Goal: Task Accomplishment & Management: Use online tool/utility

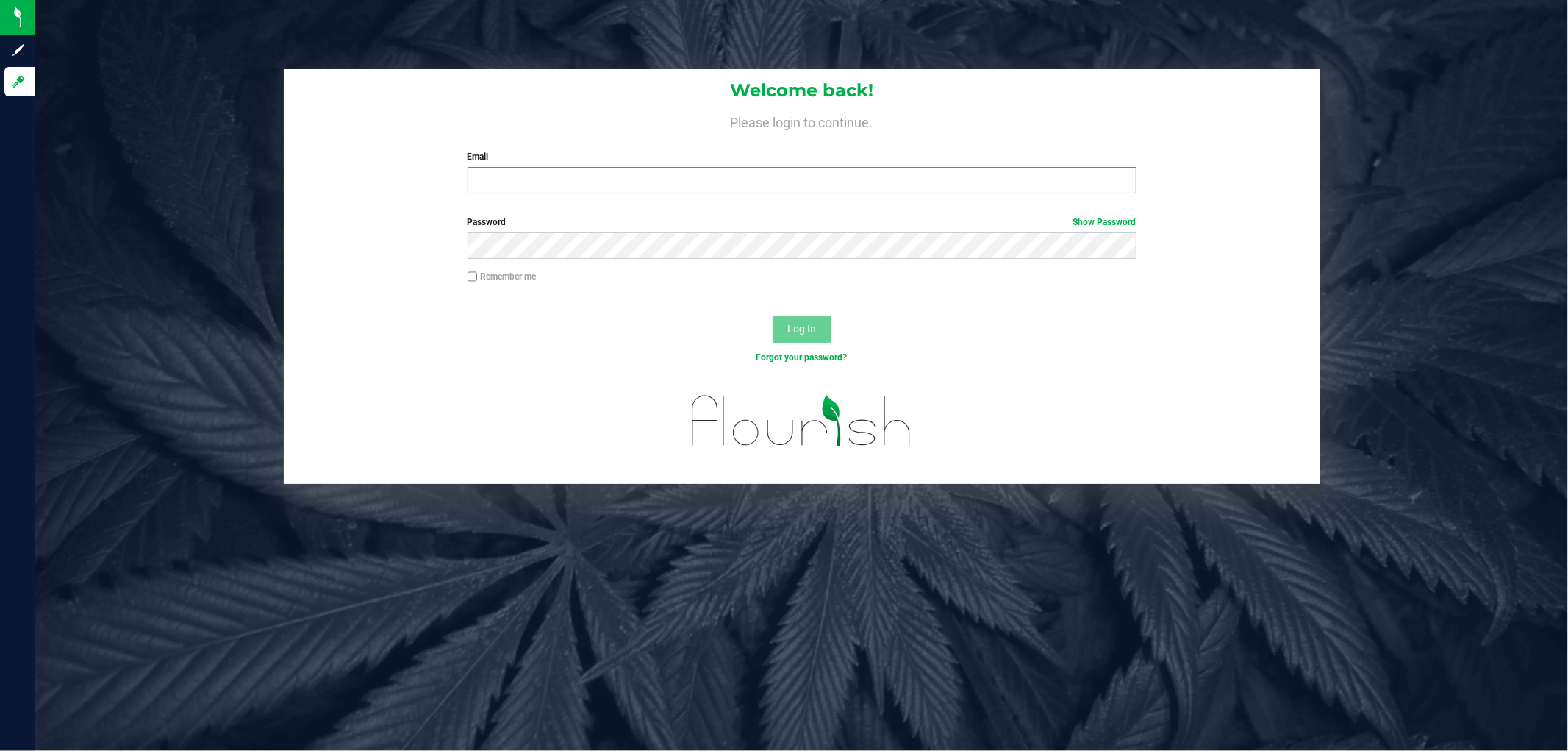
click at [552, 180] on input "Email" at bounding box center [802, 181] width 669 height 27
type input "[EMAIL_ADDRESS][DOMAIN_NAME]"
click at [773, 316] on button "Log In" at bounding box center [802, 329] width 59 height 27
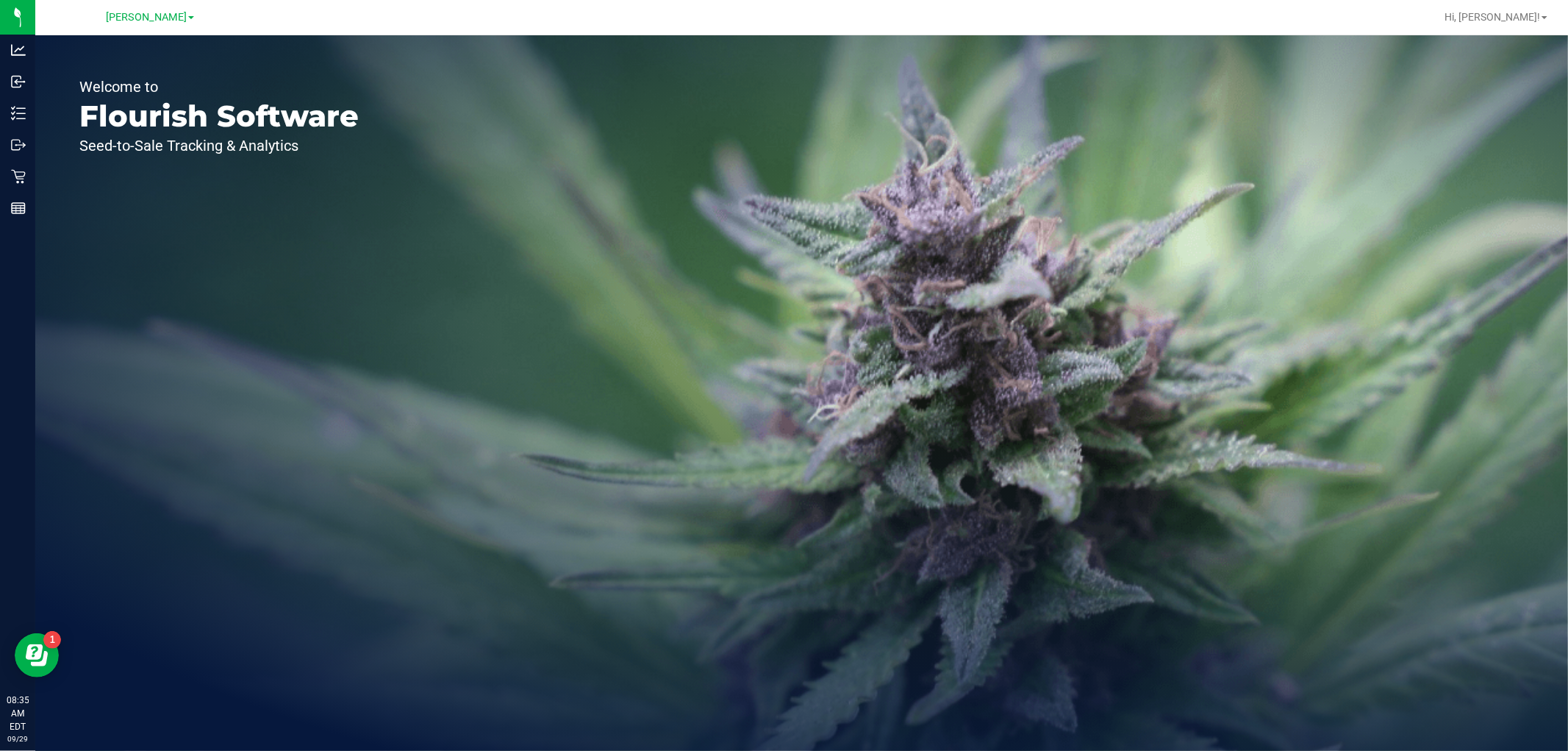
click at [228, 158] on div "Welcome to Flourish Software Seed-to-Sale Tracking & Analytics" at bounding box center [219, 393] width 368 height 716
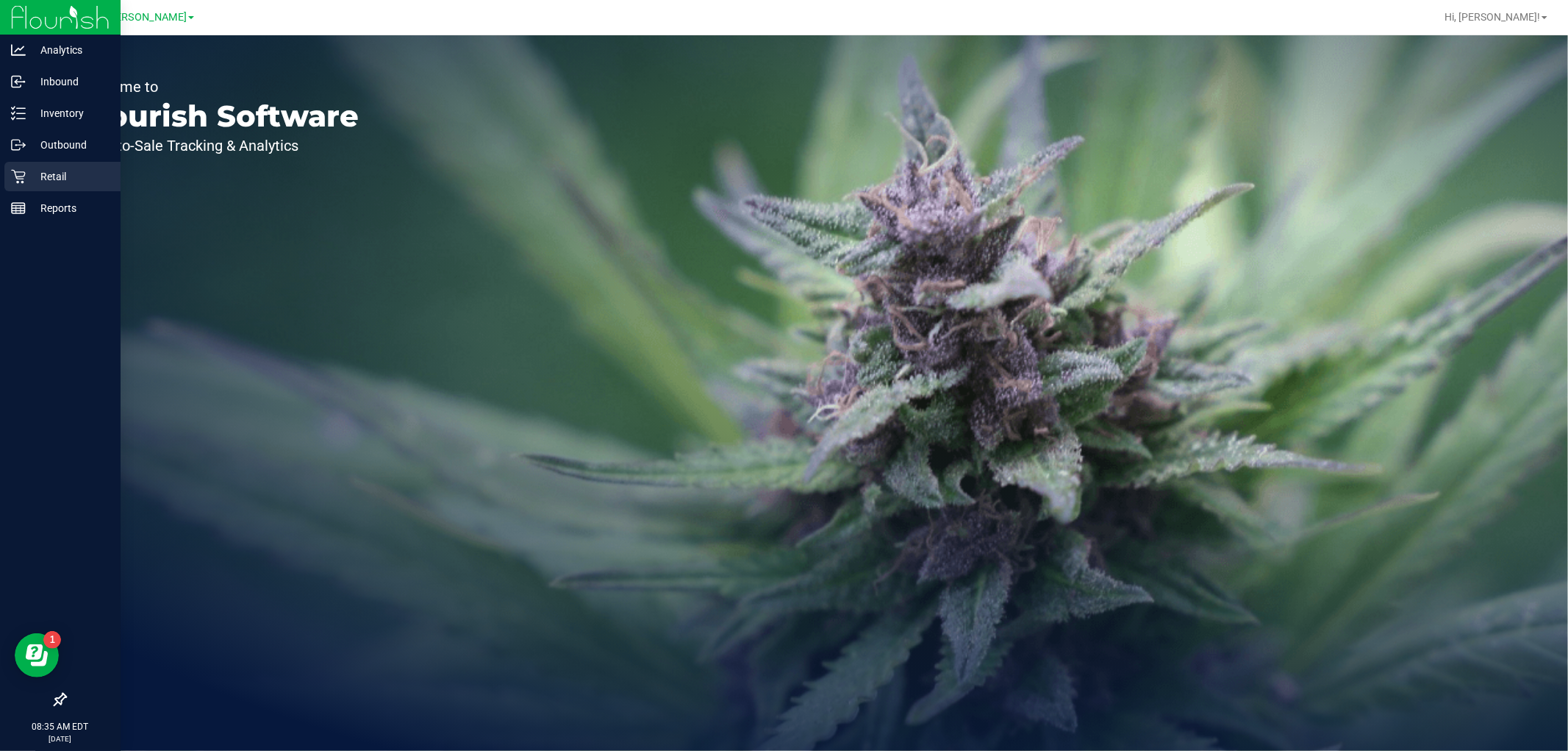
click at [26, 175] on p "Retail" at bounding box center [70, 176] width 88 height 18
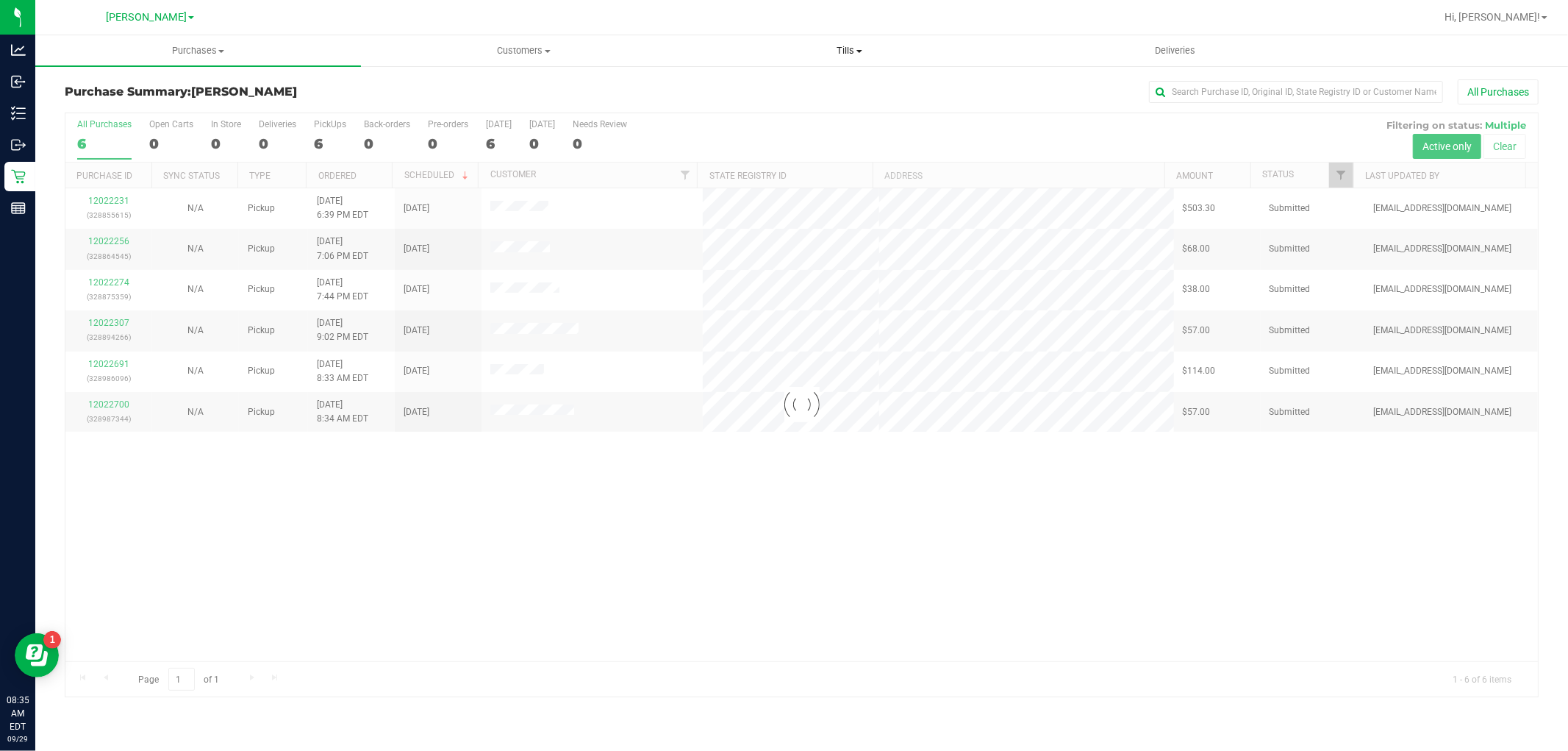
click at [858, 45] on span "Tills" at bounding box center [850, 51] width 324 height 13
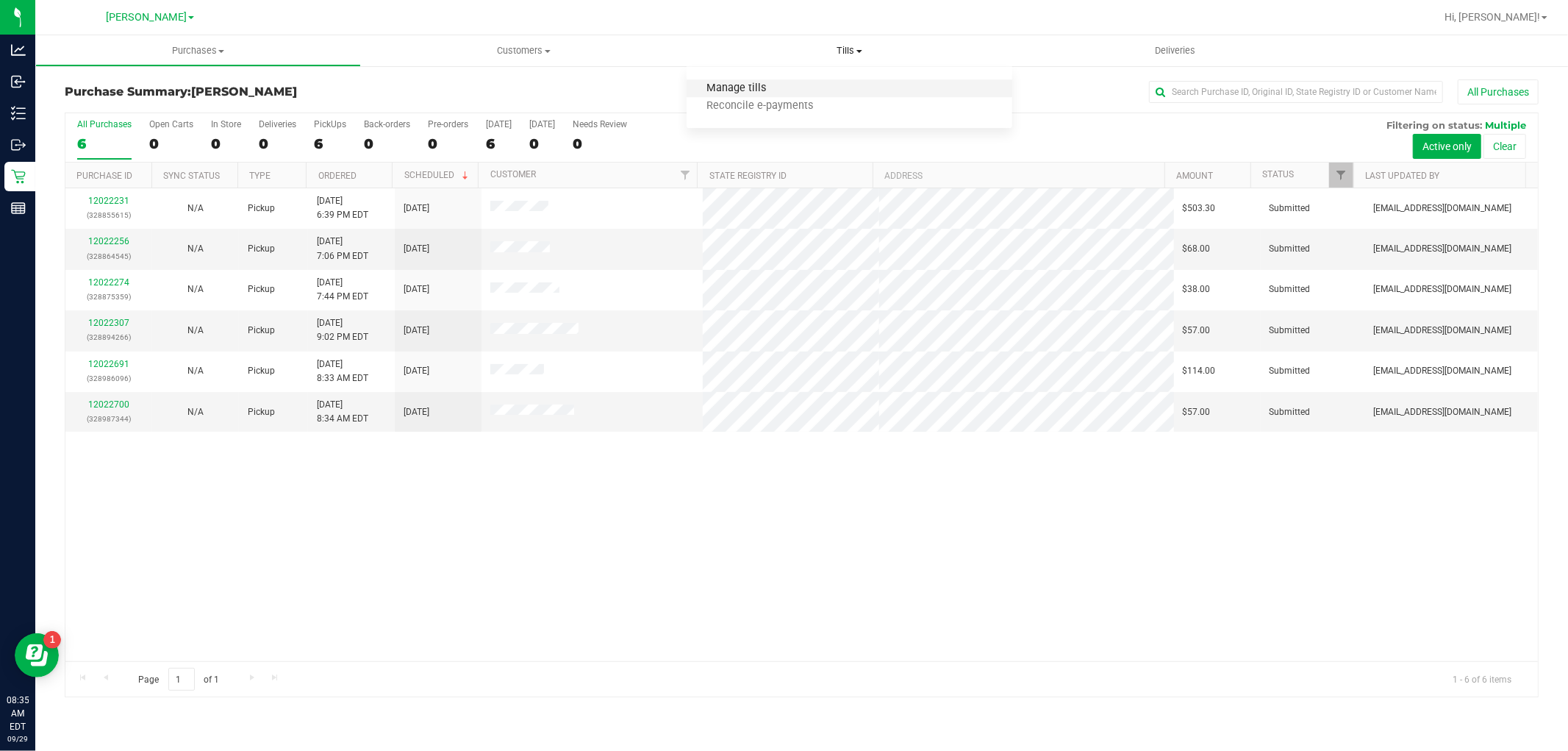
click at [769, 87] on span "Manage tills" at bounding box center [737, 88] width 99 height 13
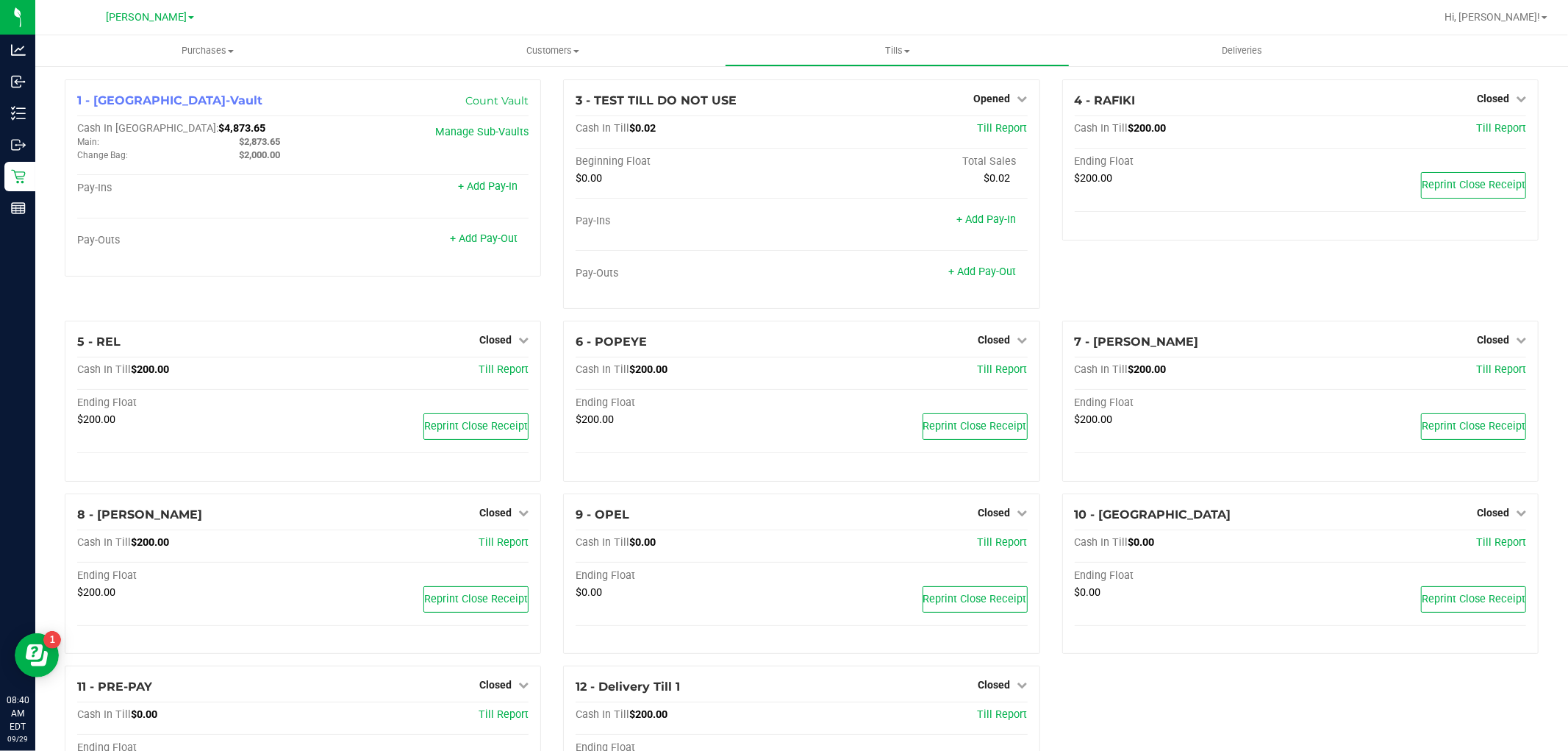
click at [48, 482] on div "1 - Oviedo-Vault Count Vault Cash In Vault: $4,873.65 Main: $2,873.65 Change Ba…" at bounding box center [801, 459] width 1533 height 789
click at [486, 508] on span "Closed" at bounding box center [496, 512] width 33 height 12
click at [494, 540] on link "Open Till" at bounding box center [495, 543] width 39 height 12
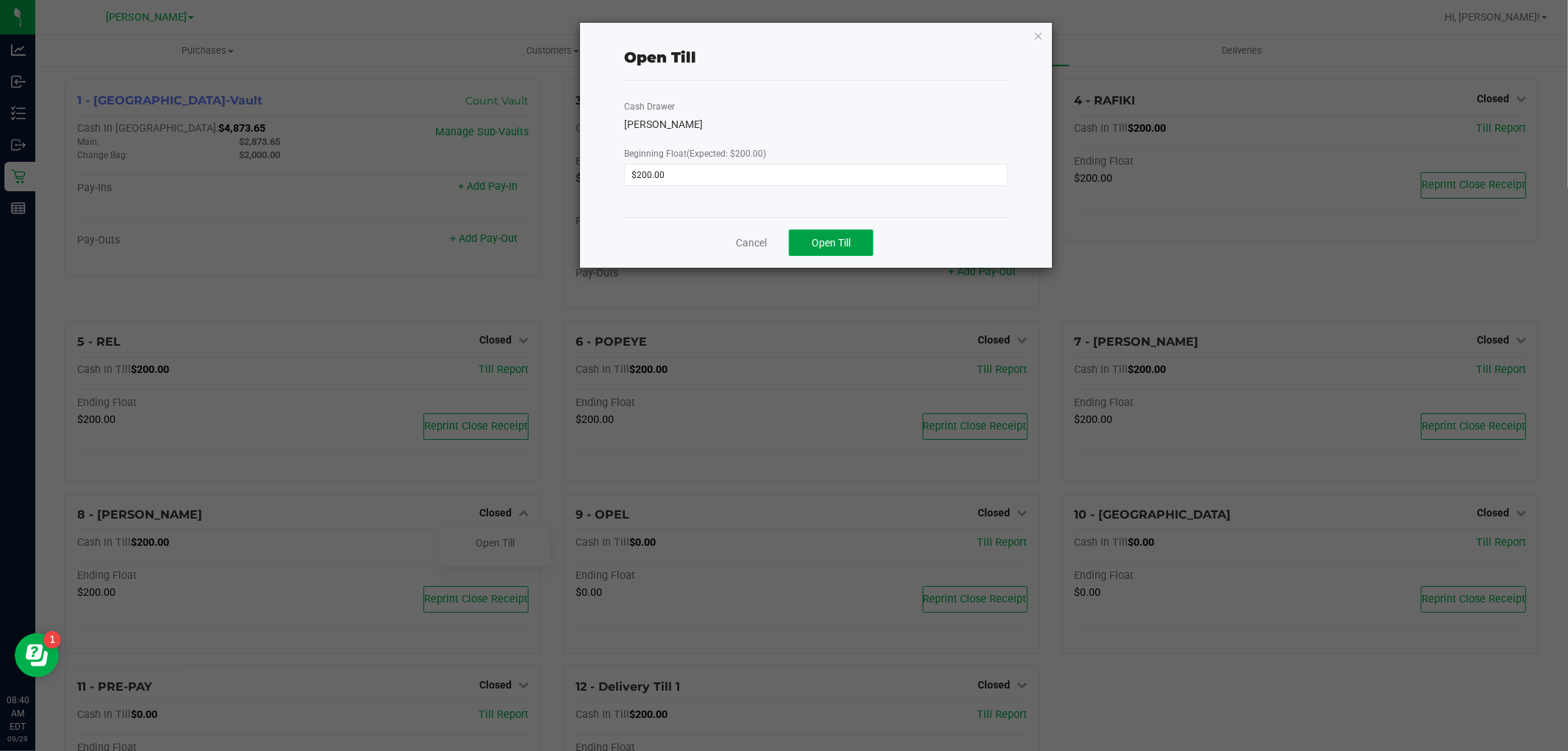
click at [836, 241] on span "Open Till" at bounding box center [831, 243] width 39 height 12
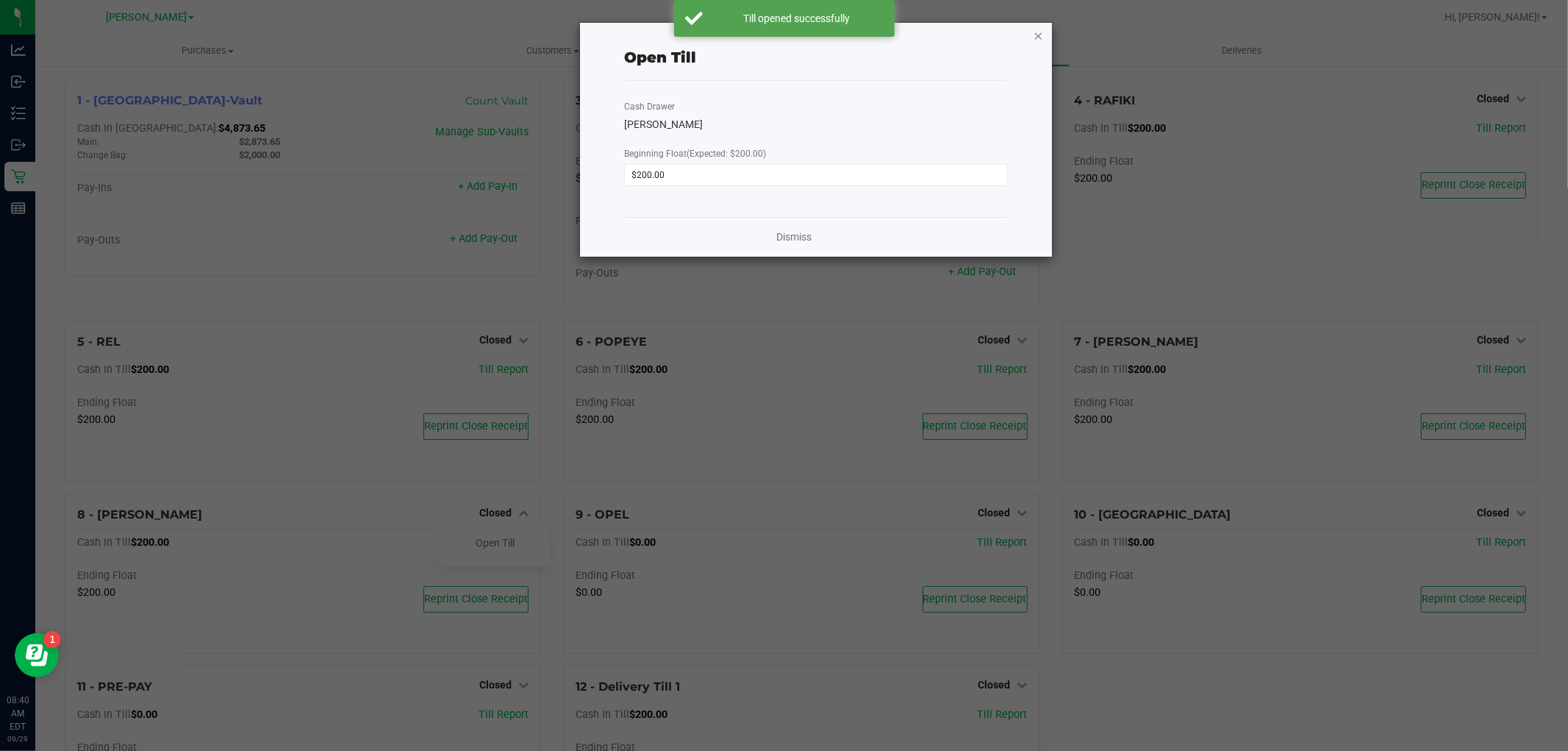
click at [1040, 28] on icon "button" at bounding box center [1039, 35] width 10 height 18
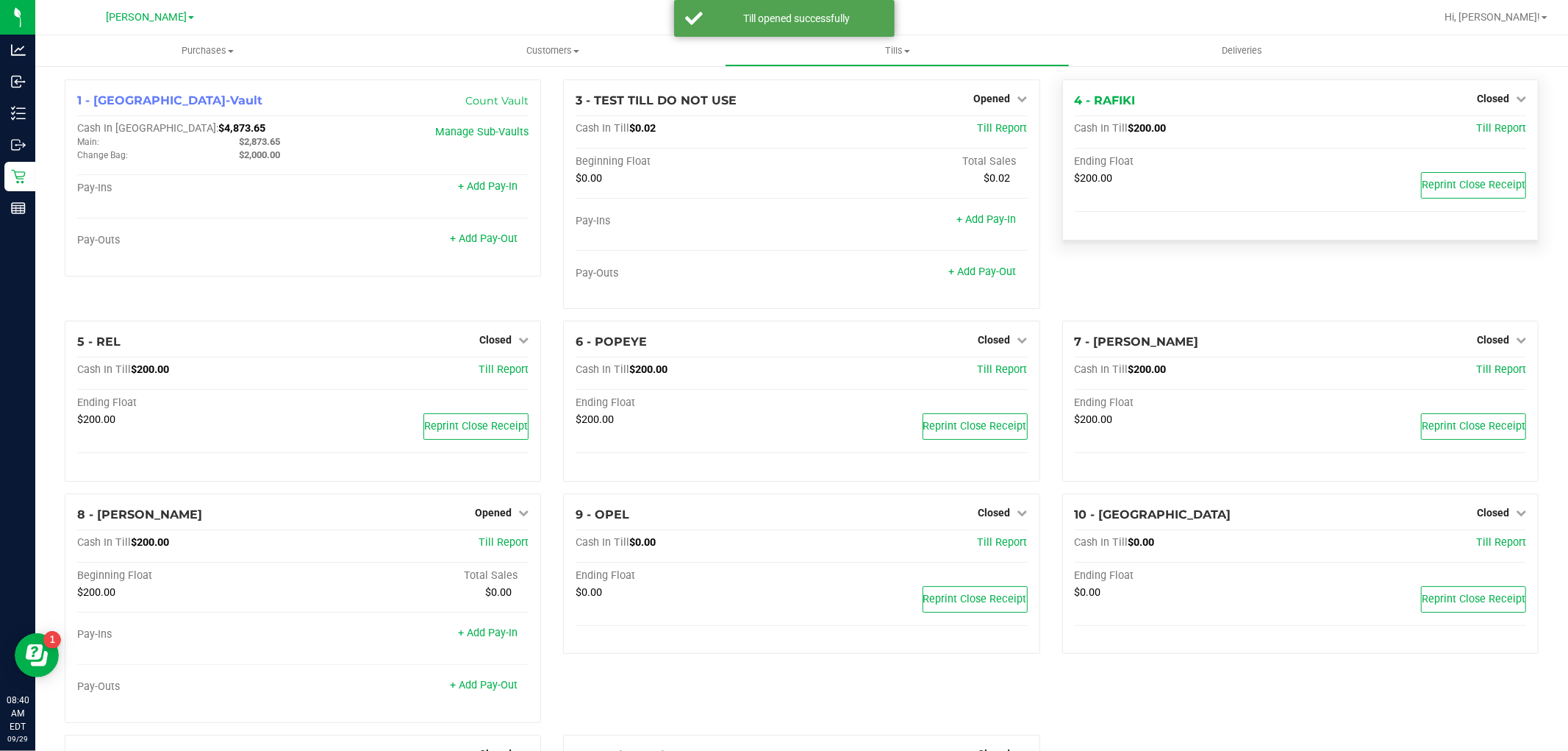
click at [1492, 92] on div "Closed" at bounding box center [1502, 98] width 50 height 18
click at [1486, 92] on span "Closed" at bounding box center [1493, 98] width 33 height 12
click at [1474, 129] on link "Open Till" at bounding box center [1493, 129] width 39 height 12
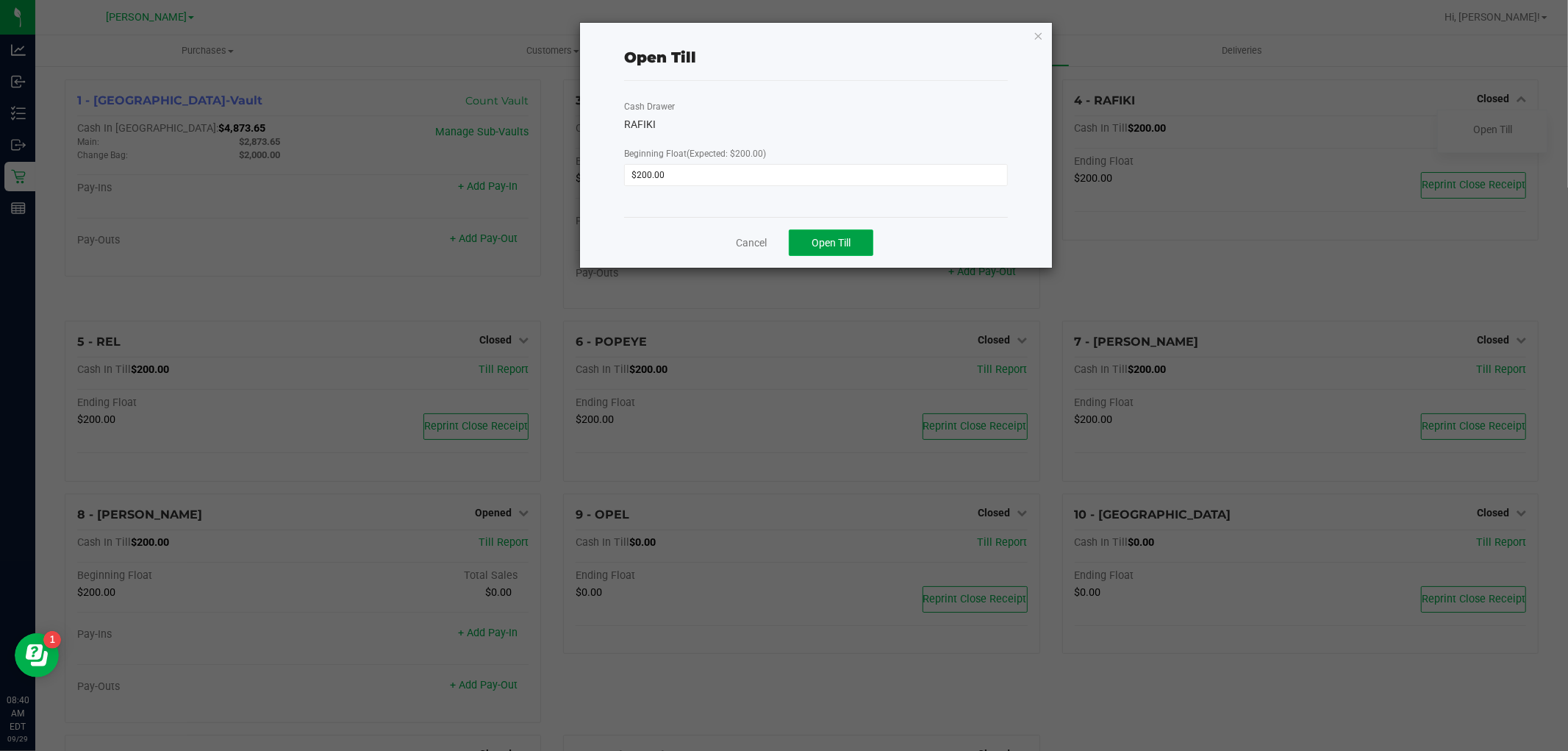
click at [842, 245] on span "Open Till" at bounding box center [831, 243] width 39 height 12
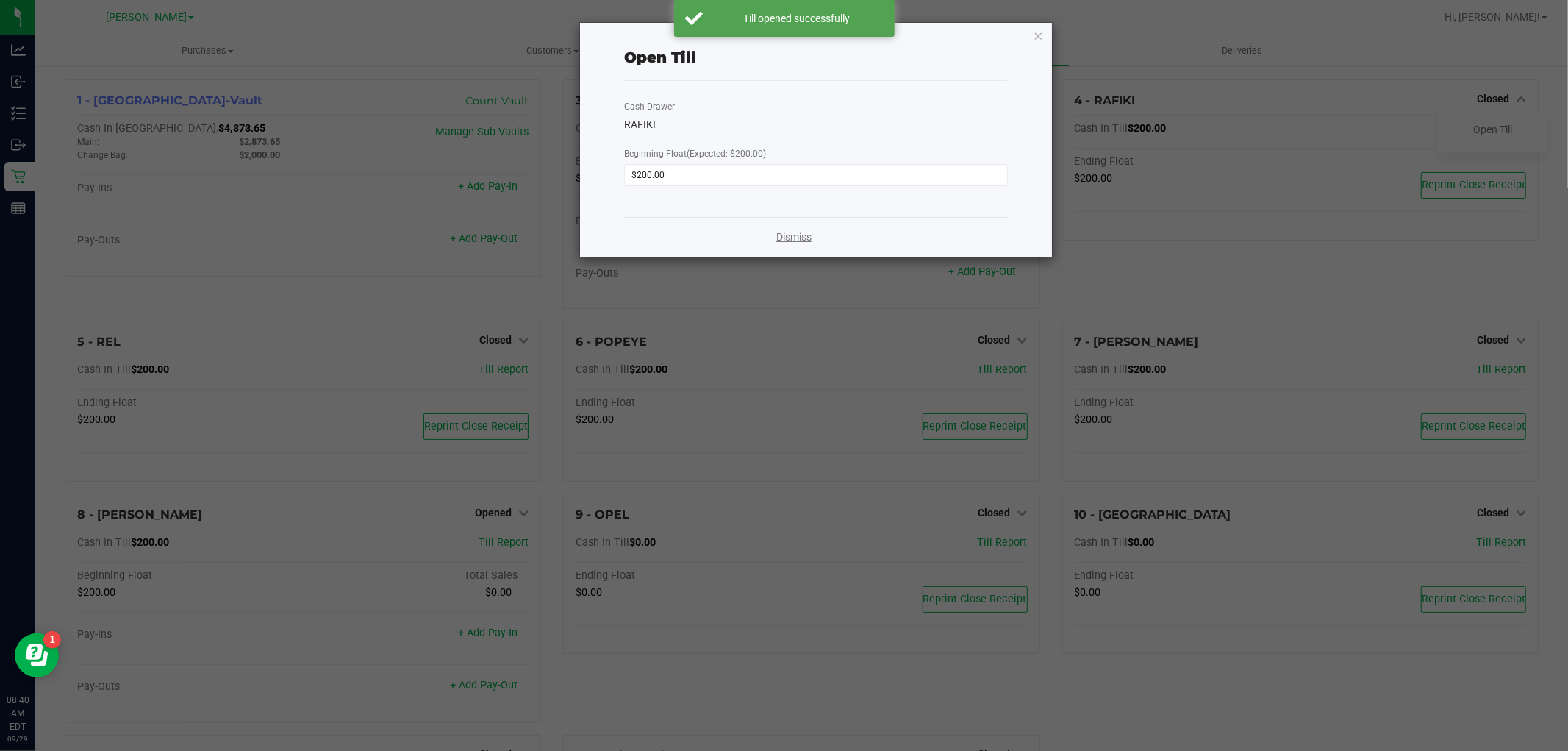
click at [800, 236] on link "Dismiss" at bounding box center [794, 237] width 35 height 15
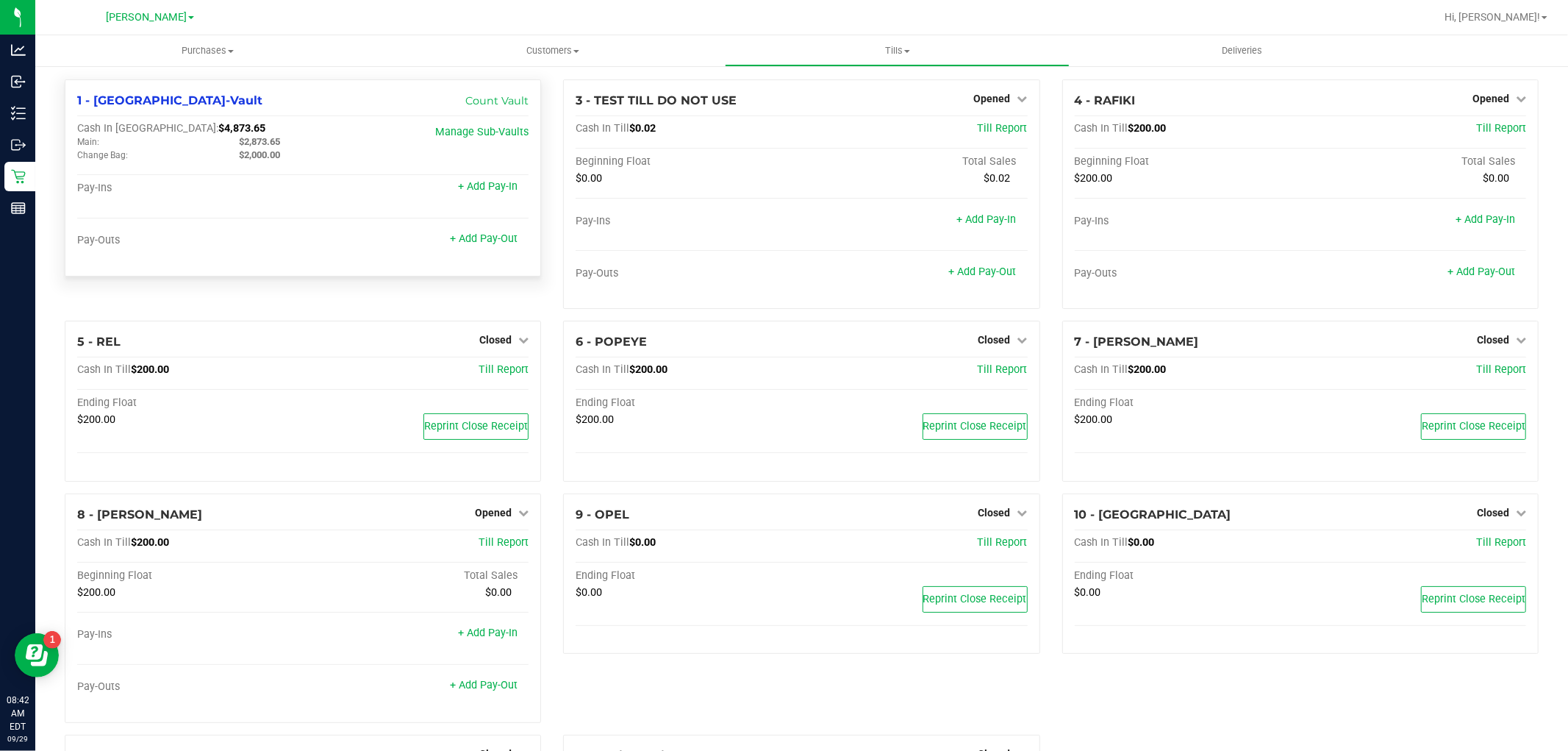
click at [218, 126] on span "$4,873.65" at bounding box center [242, 128] width 47 height 13
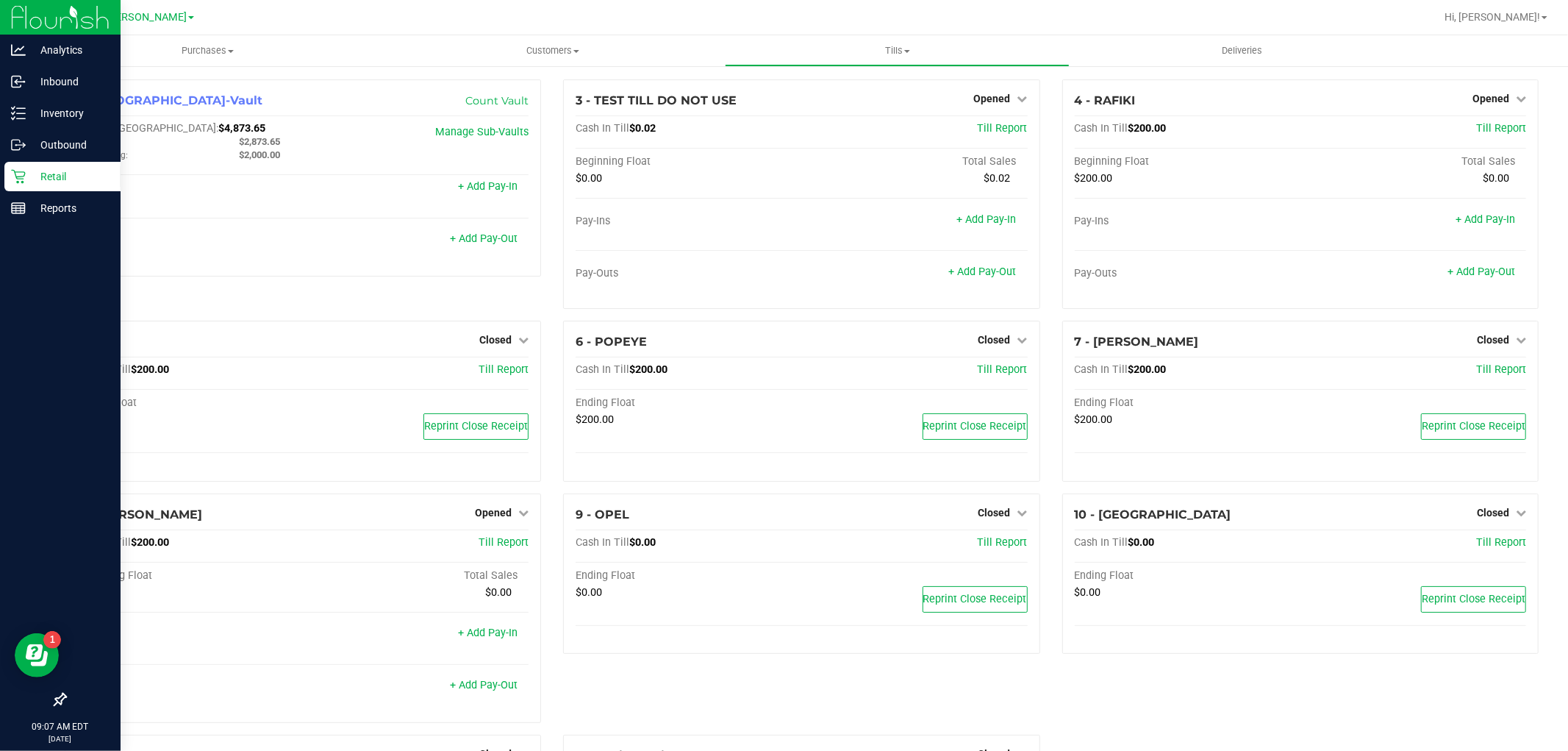
click at [61, 182] on p "Retail" at bounding box center [70, 176] width 88 height 18
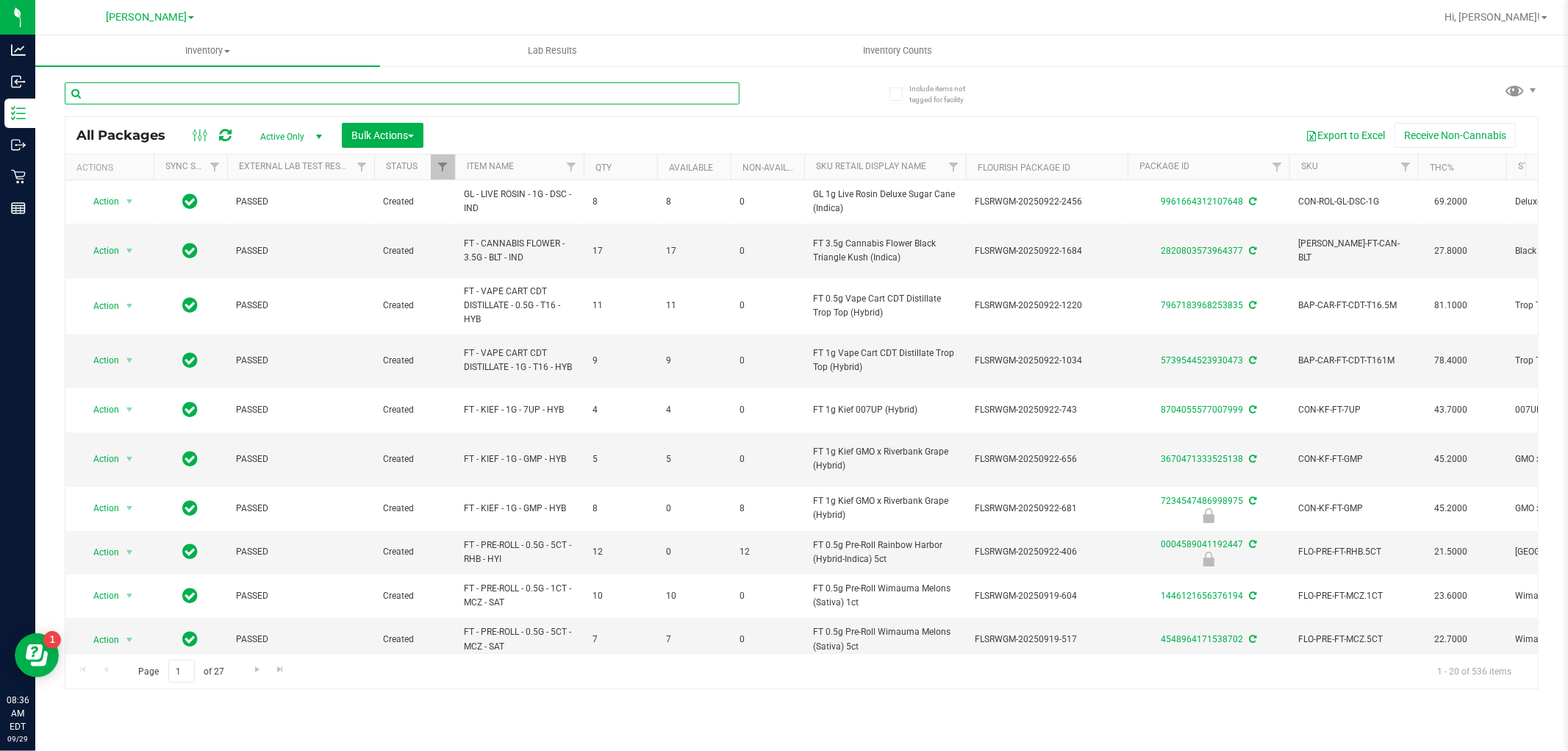
click at [244, 84] on input "text" at bounding box center [402, 93] width 675 height 22
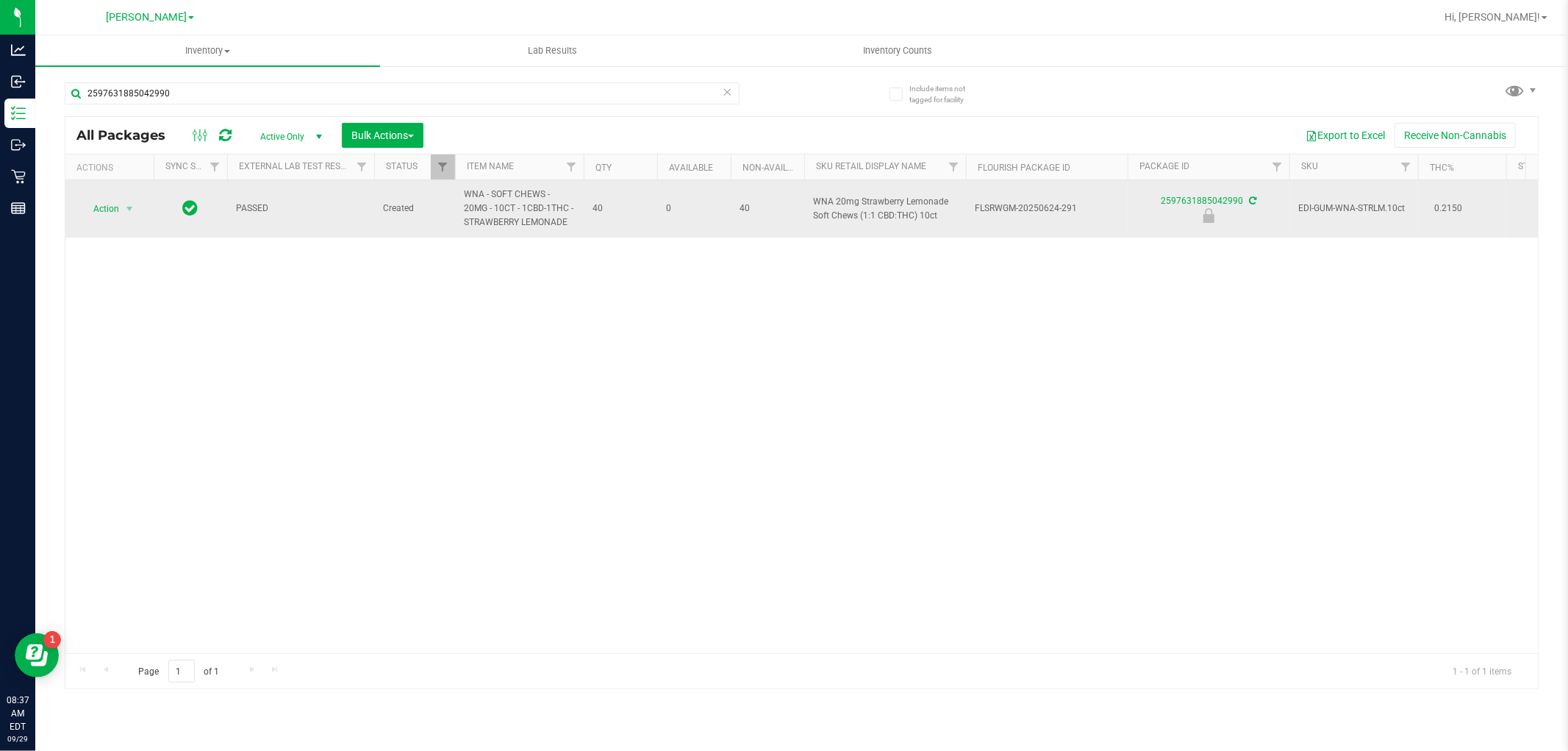
click at [541, 219] on span "WNA - SOFT CHEWS - 20MG - 10CT - 1CBD-1THC - STRAWBERRY LEMONADE" at bounding box center [519, 208] width 111 height 43
copy tr "WNA - SOFT CHEWS - 20MG - 10CT - 1CBD-1THC - STRAWBERRY LEMONADE"
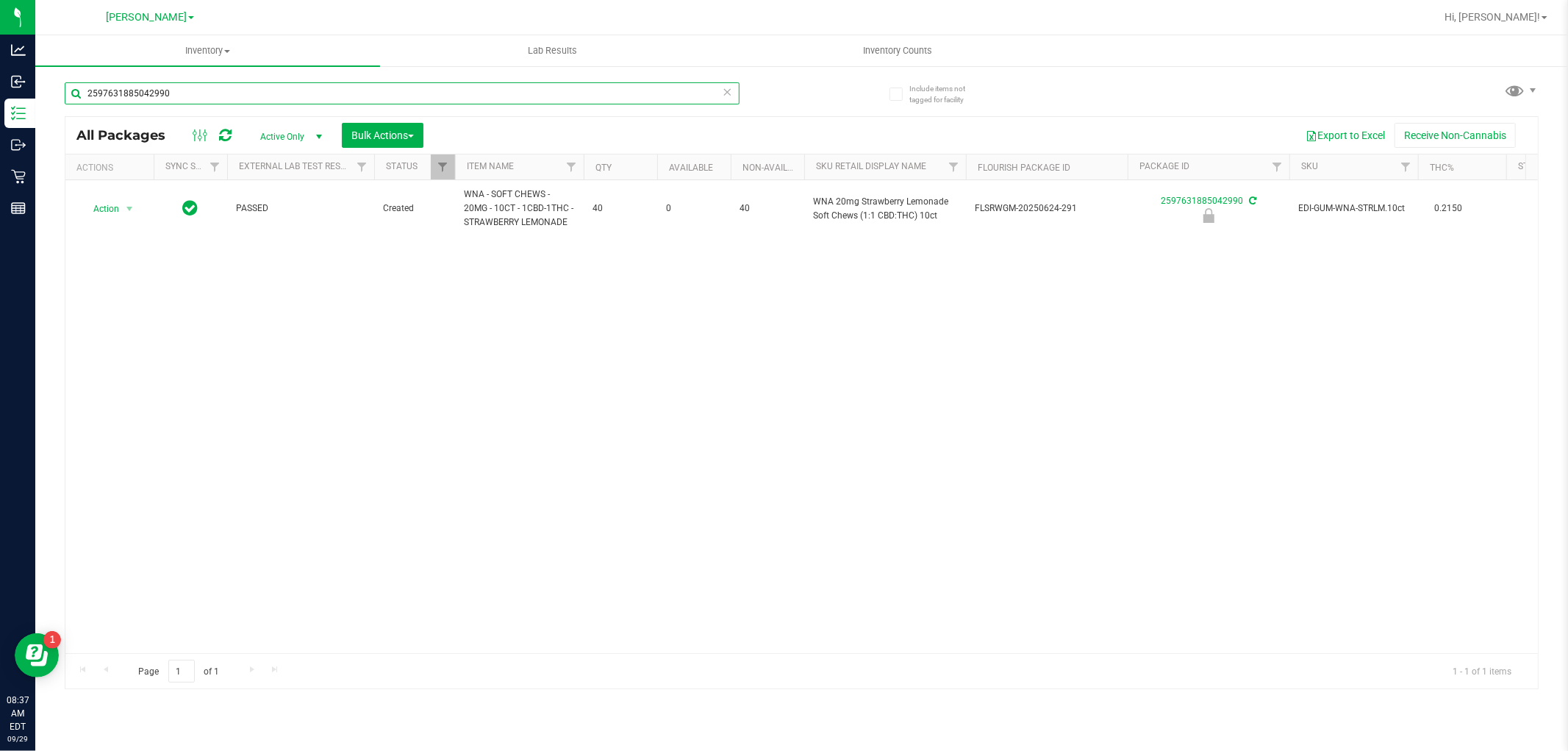
click at [239, 82] on input "2597631885042990" at bounding box center [402, 93] width 675 height 22
click at [233, 93] on input "2597631885042990" at bounding box center [402, 93] width 675 height 22
paste input "WNA - SOFT CHEWS - 20MG - 10CT - 1CBD-1THC - STRAWBERRY LEMONADE"
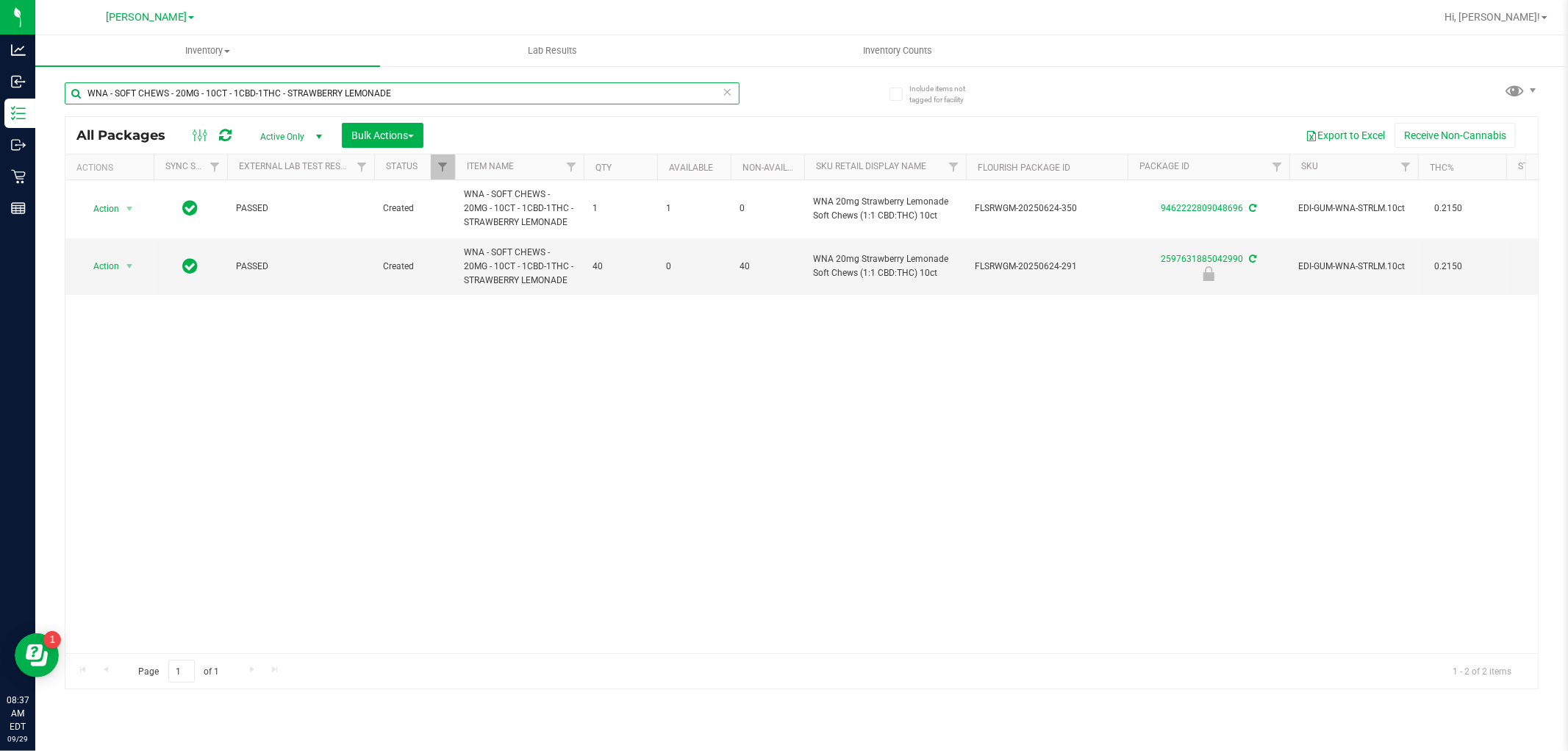
type input "WNA - SOFT CHEWS - 20MG - 10CT - 1CBD-1THC - STRAWBERRY LEMONADE"
